Goal: Task Accomplishment & Management: Use online tool/utility

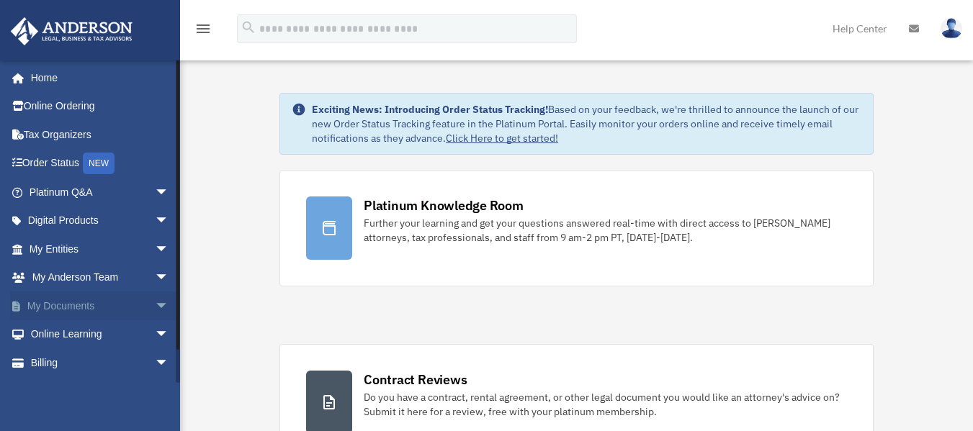
click at [155, 301] on span "arrow_drop_down" at bounding box center [169, 307] width 29 height 30
click at [63, 334] on link "Box" at bounding box center [105, 334] width 171 height 29
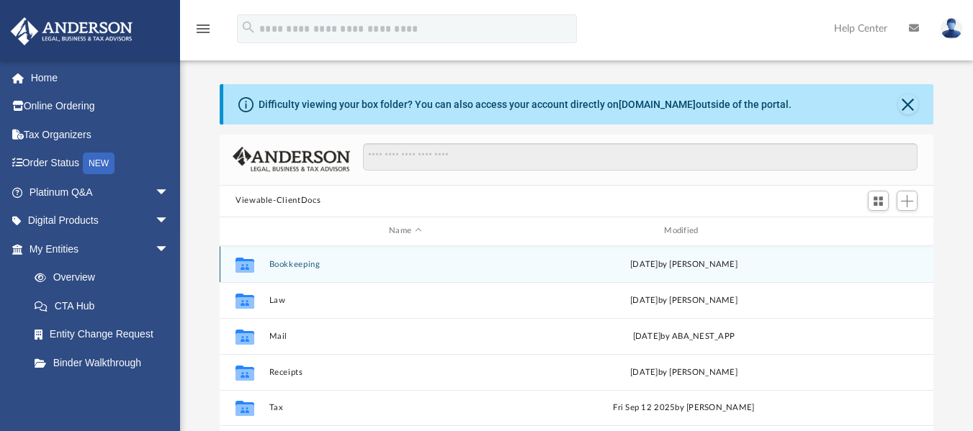
scroll to position [317, 703]
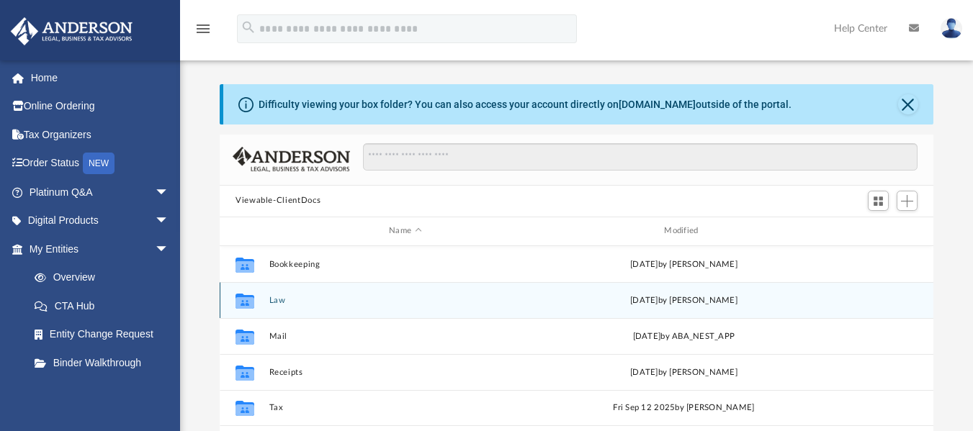
click at [274, 299] on button "Law" at bounding box center [405, 299] width 272 height 9
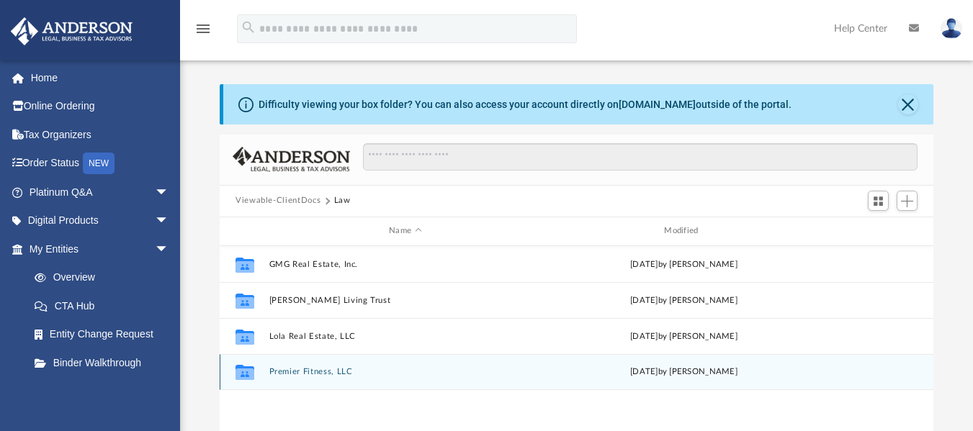
click at [301, 373] on button "Premier Fitness, LLC" at bounding box center [405, 371] width 272 height 9
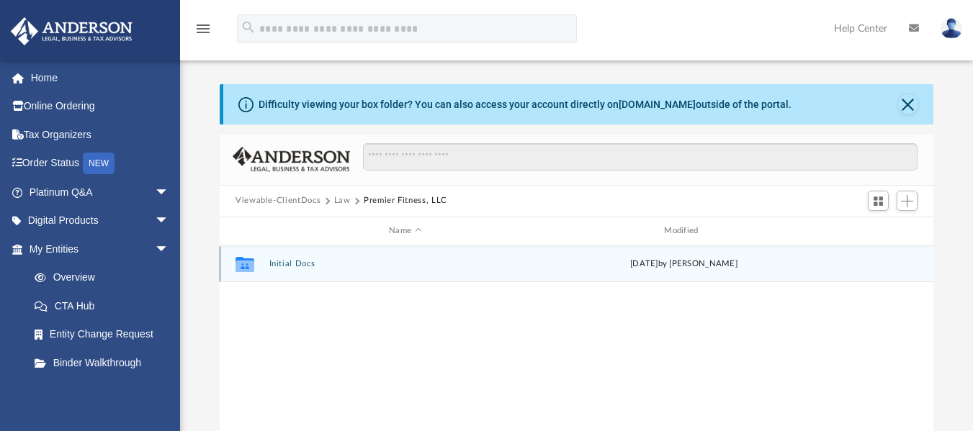
click at [288, 266] on button "Initial Docs" at bounding box center [405, 263] width 272 height 9
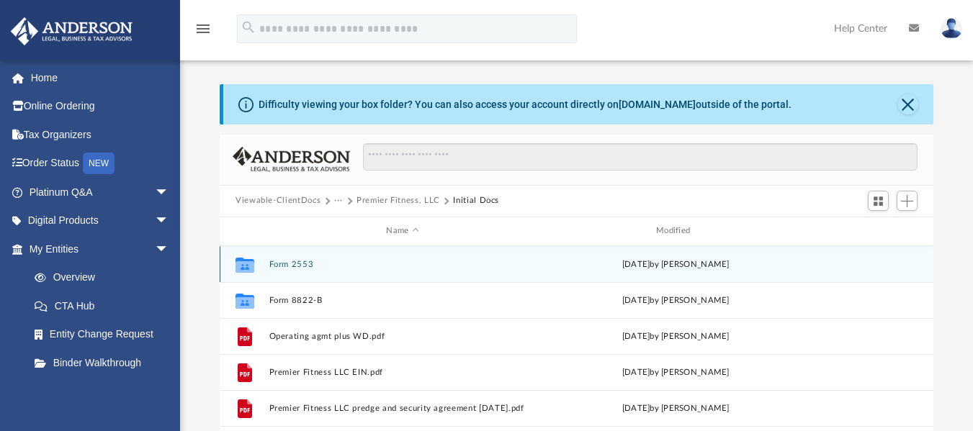
click at [288, 266] on button "Form 2553" at bounding box center [402, 263] width 267 height 9
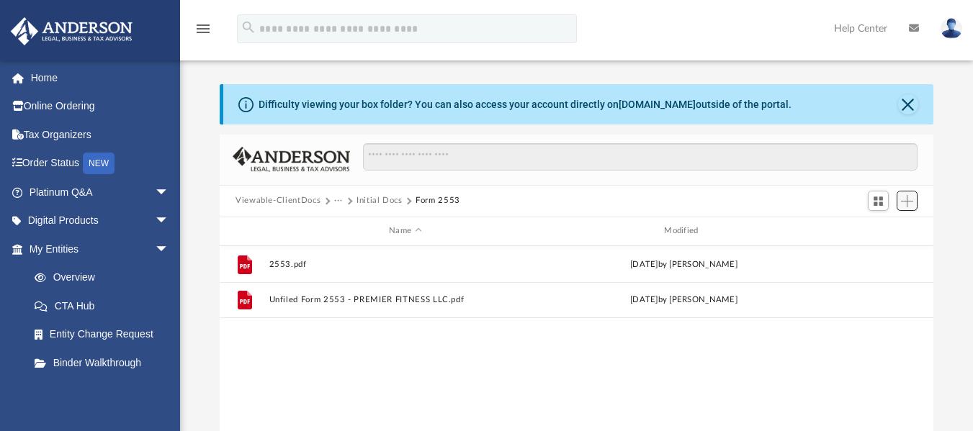
click at [910, 201] on span "Add" at bounding box center [907, 201] width 12 height 12
click at [884, 232] on li "Upload" at bounding box center [887, 230] width 46 height 15
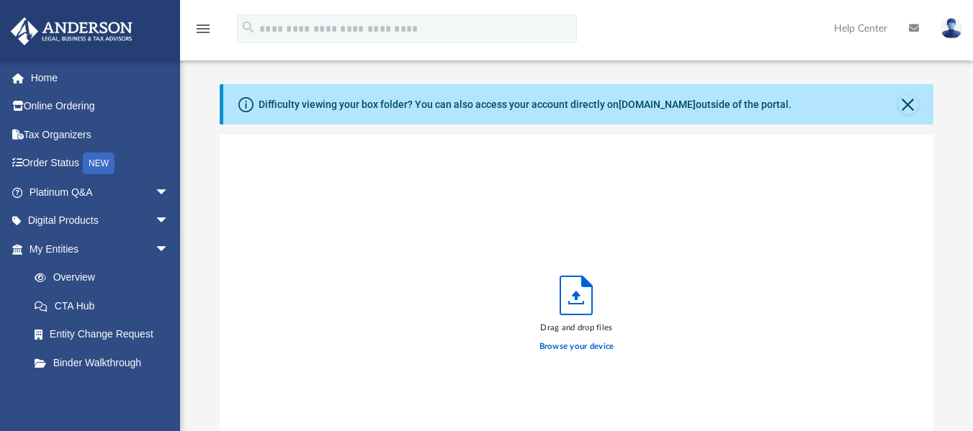
scroll to position [354, 703]
click at [601, 347] on label "Browse your device" at bounding box center [576, 347] width 75 height 13
click at [0, 0] on input "Browse your device" at bounding box center [0, 0] width 0 height 0
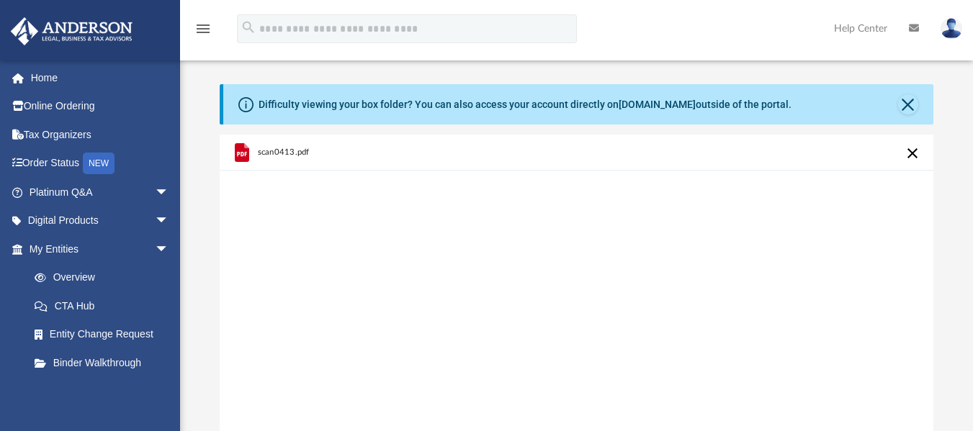
click at [289, 154] on span "scan0413.pdf" at bounding box center [284, 152] width 52 height 9
click at [910, 152] on button "Cancel this upload" at bounding box center [912, 153] width 17 height 17
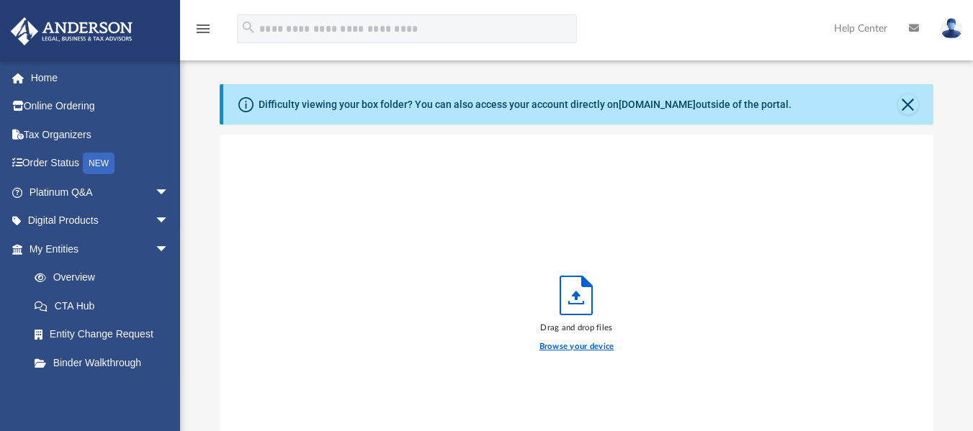
click at [604, 344] on label "Browse your device" at bounding box center [576, 347] width 75 height 13
click at [0, 0] on input "Browse your device" at bounding box center [0, 0] width 0 height 0
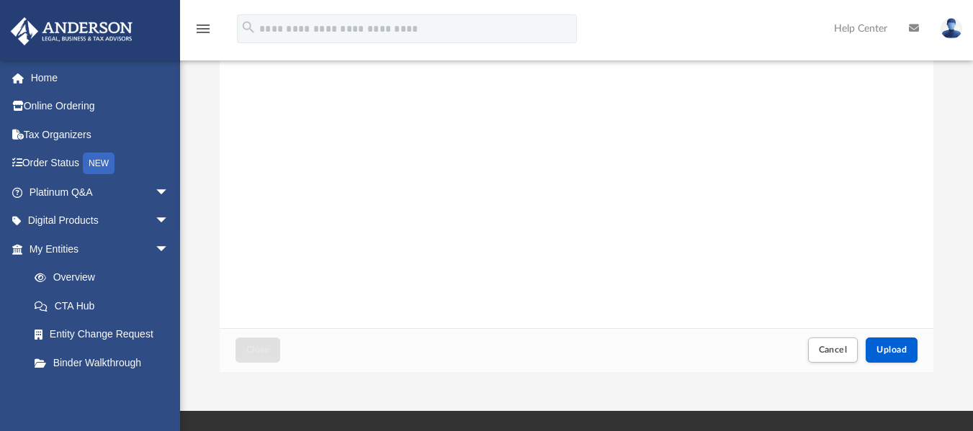
scroll to position [409, 0]
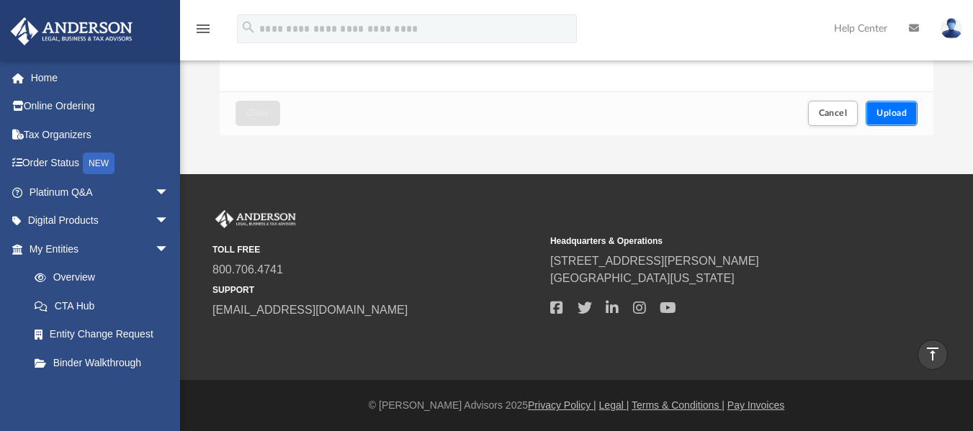
click at [886, 109] on span "Upload" at bounding box center [891, 113] width 30 height 9
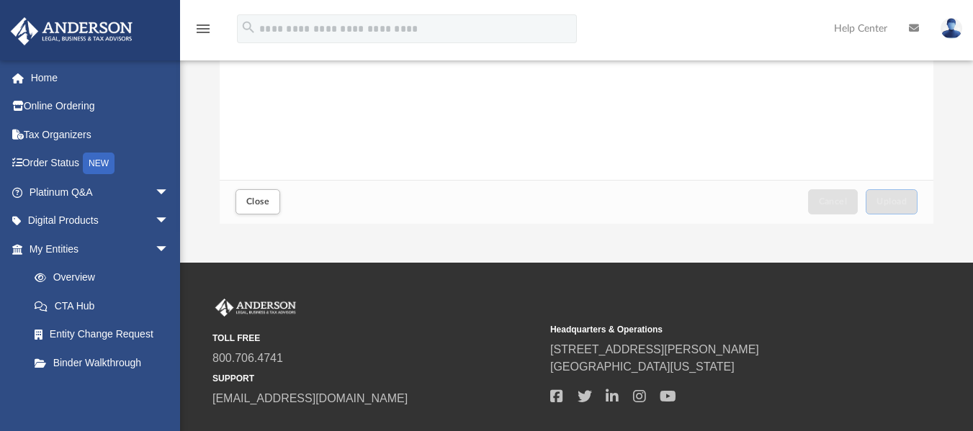
scroll to position [360, 0]
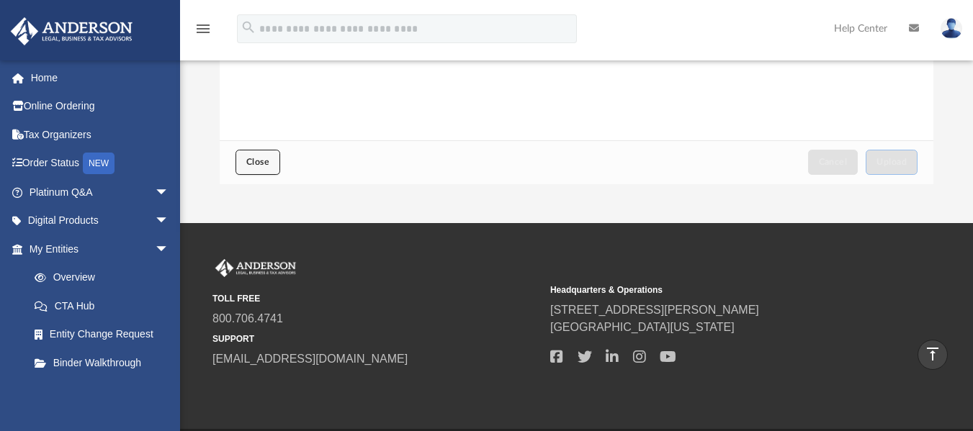
click at [250, 166] on span "Close" at bounding box center [257, 162] width 23 height 9
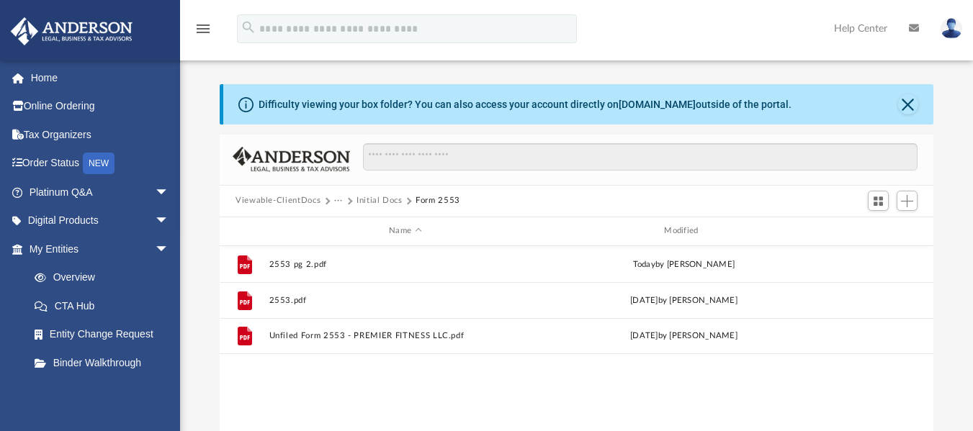
click at [962, 302] on div "Difficulty viewing your box folder? You can also access your account directly o…" at bounding box center [576, 314] width 793 height 460
